Goal: Find specific page/section: Find specific page/section

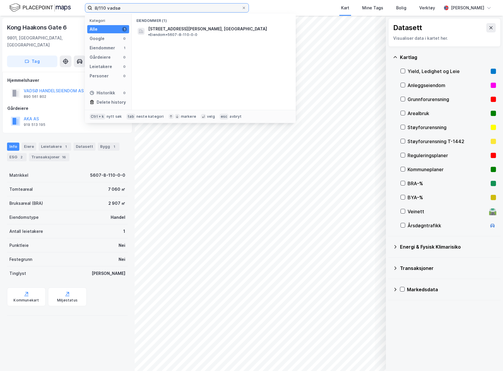
click at [128, 9] on input "8/110 vadsø" at bounding box center [166, 8] width 149 height 9
type input "52/970"
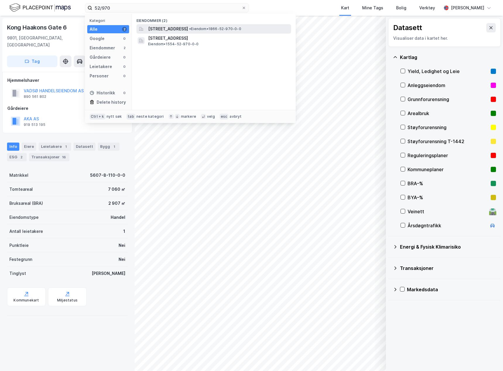
click at [178, 31] on span "[STREET_ADDRESS]" at bounding box center [168, 28] width 40 height 7
